Goal: Task Accomplishment & Management: Manage account settings

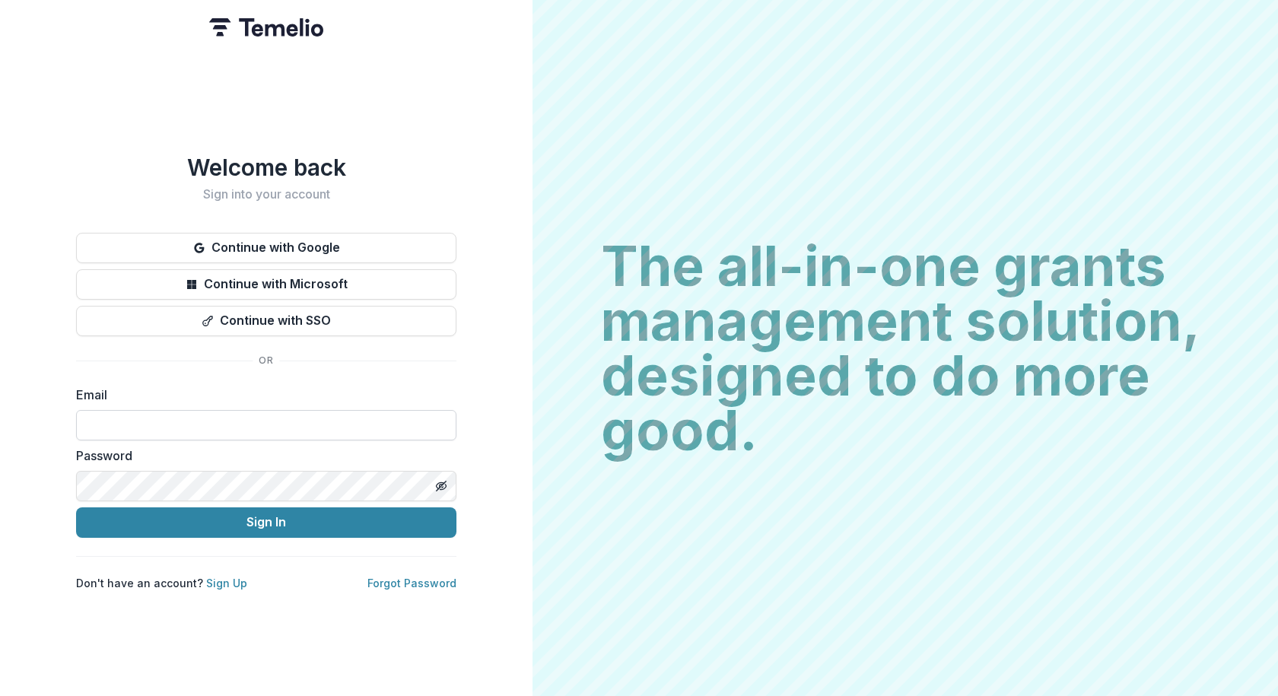
click at [179, 423] on input at bounding box center [266, 425] width 380 height 30
type input "**********"
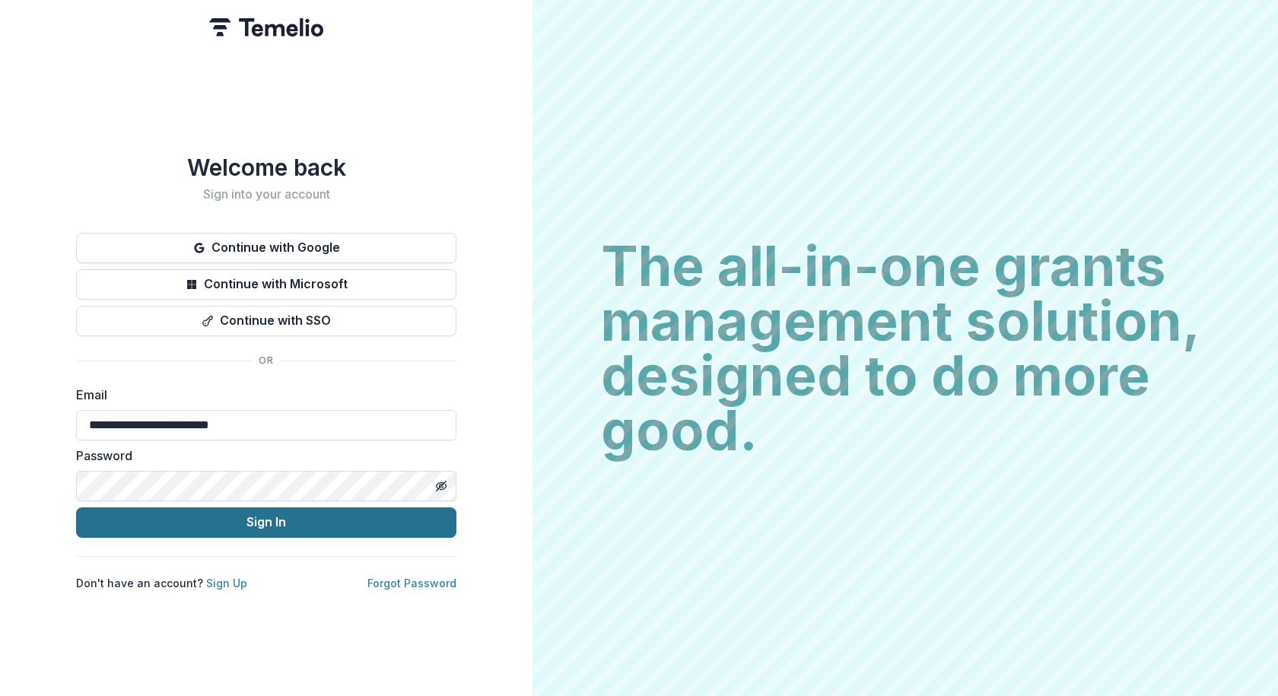
click at [270, 522] on button "Sign In" at bounding box center [266, 523] width 380 height 30
